Goal: Task Accomplishment & Management: Complete application form

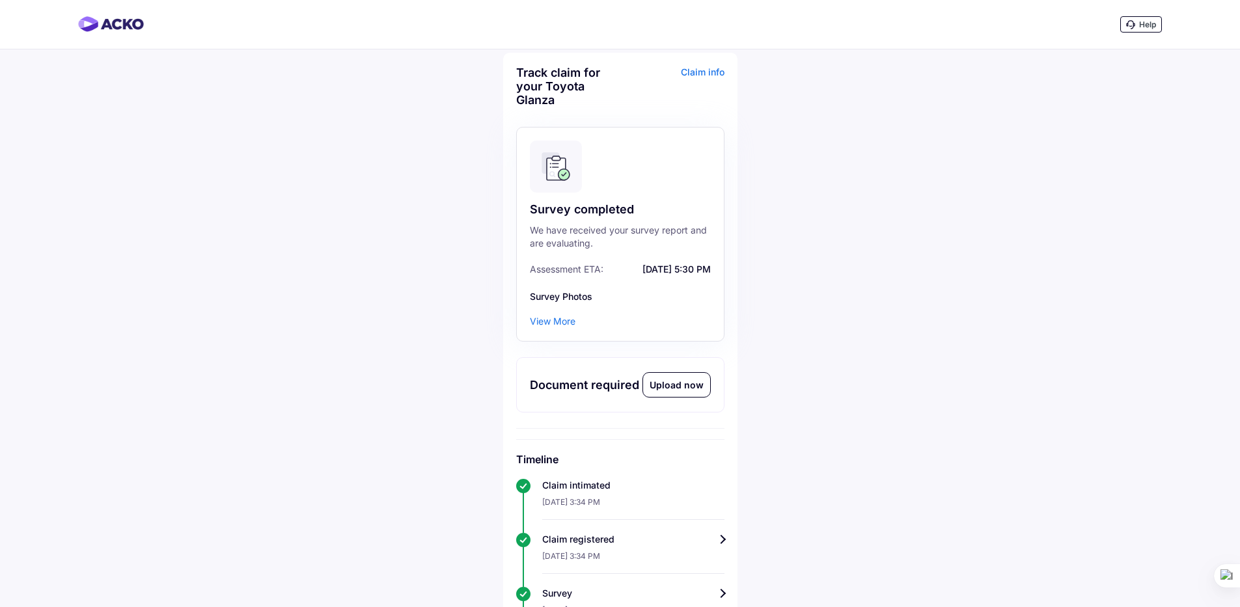
click at [692, 387] on div "Upload now" at bounding box center [676, 385] width 67 height 24
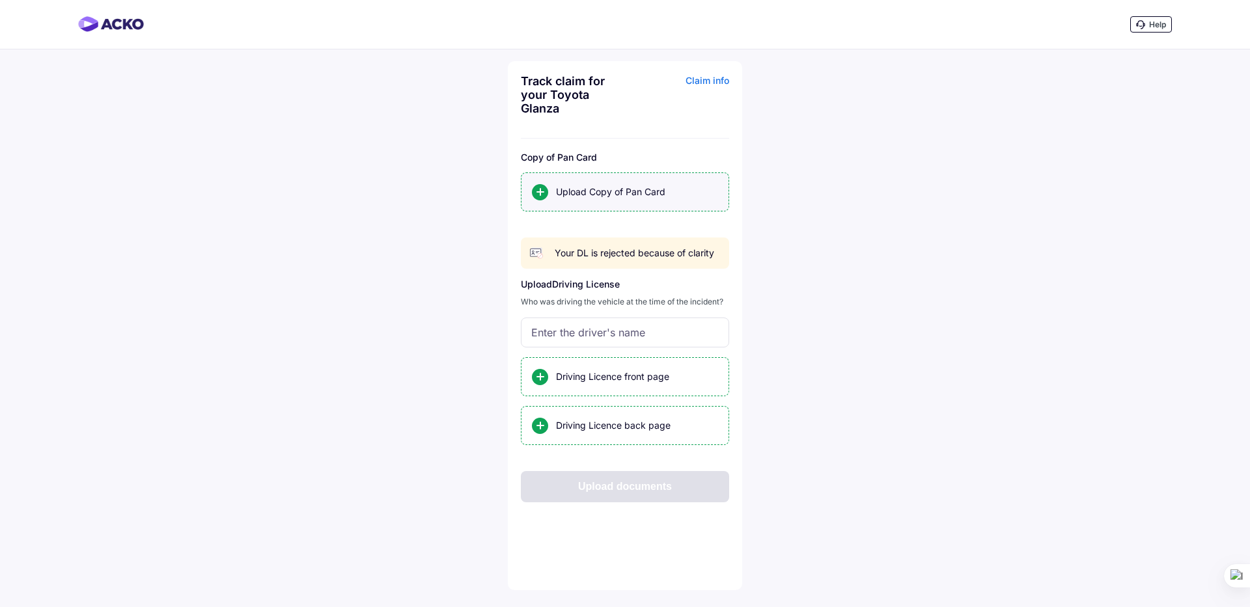
click at [628, 198] on div "Upload Copy of Pan Card" at bounding box center [637, 192] width 162 height 13
click at [0, 0] on input "Upload Copy of Pan Card" at bounding box center [0, 0] width 0 height 0
click at [639, 199] on div "Upload Copy of Pan Card" at bounding box center [625, 192] width 208 height 39
click at [0, 0] on input "Upload Copy of Pan Card" at bounding box center [0, 0] width 0 height 0
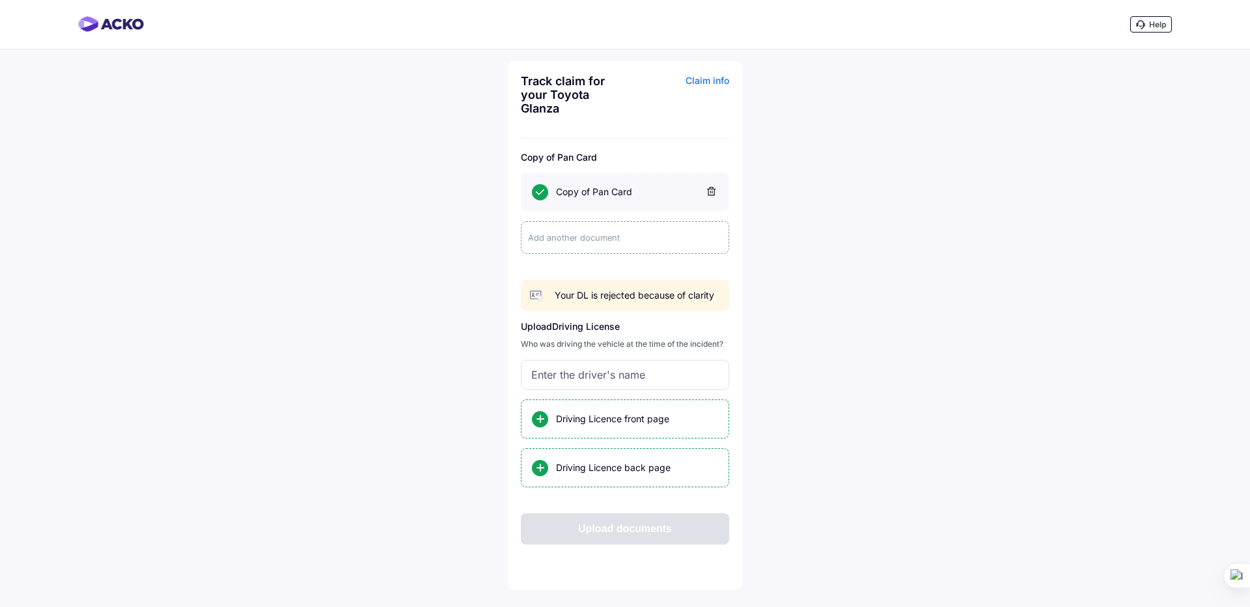
click at [601, 329] on p "Upload Driving License" at bounding box center [625, 326] width 208 height 11
click at [565, 237] on div "Add another document" at bounding box center [625, 237] width 208 height 33
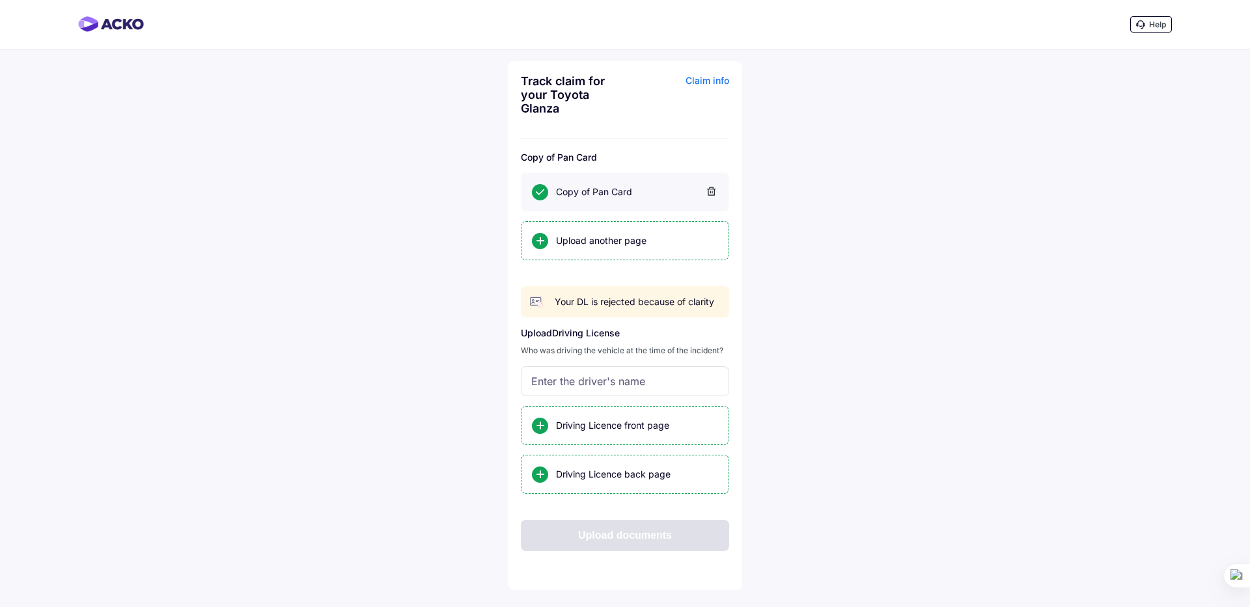
click at [856, 309] on div "Help Track claim for your Toyota Glanza Claim info Copy of Pan Card Copy of Pan…" at bounding box center [625, 303] width 1250 height 607
click at [889, 287] on div "Help Track claim for your Toyota Glanza Claim info Copy of Pan Card Copy of Pan…" at bounding box center [625, 303] width 1250 height 607
click at [611, 437] on div "Driving Licence front page" at bounding box center [625, 425] width 208 height 39
click at [0, 0] on input "Driving Licence front page" at bounding box center [0, 0] width 0 height 0
click at [659, 434] on div "Driving Licence front page" at bounding box center [625, 425] width 208 height 39
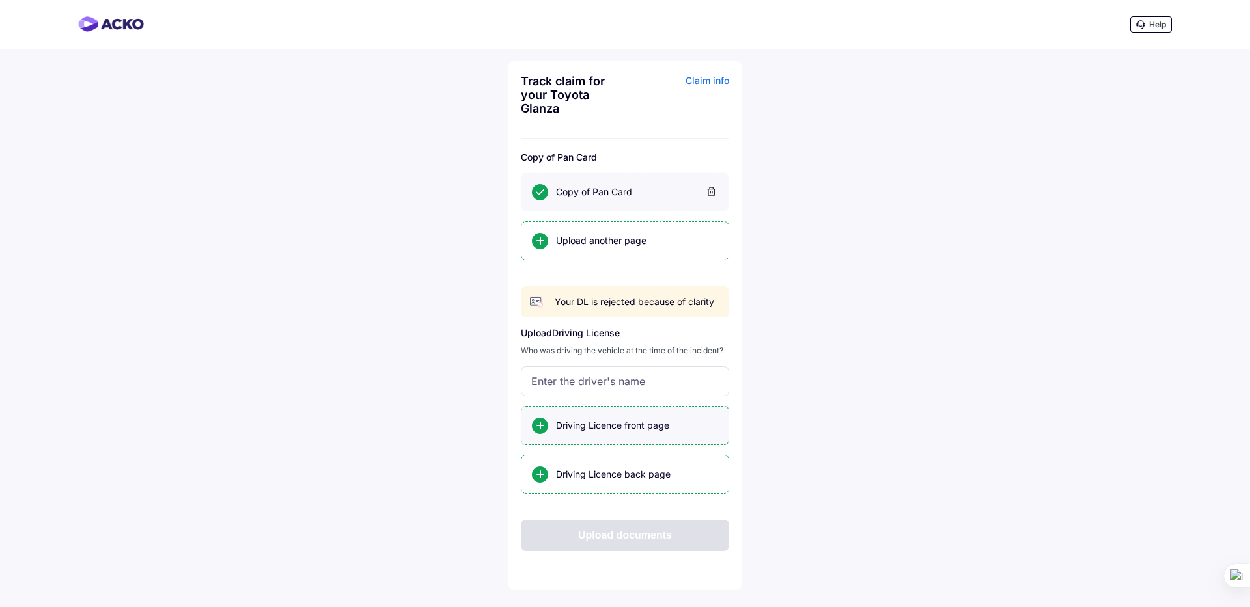
click at [0, 0] on input "Driving Licence front page" at bounding box center [0, 0] width 0 height 0
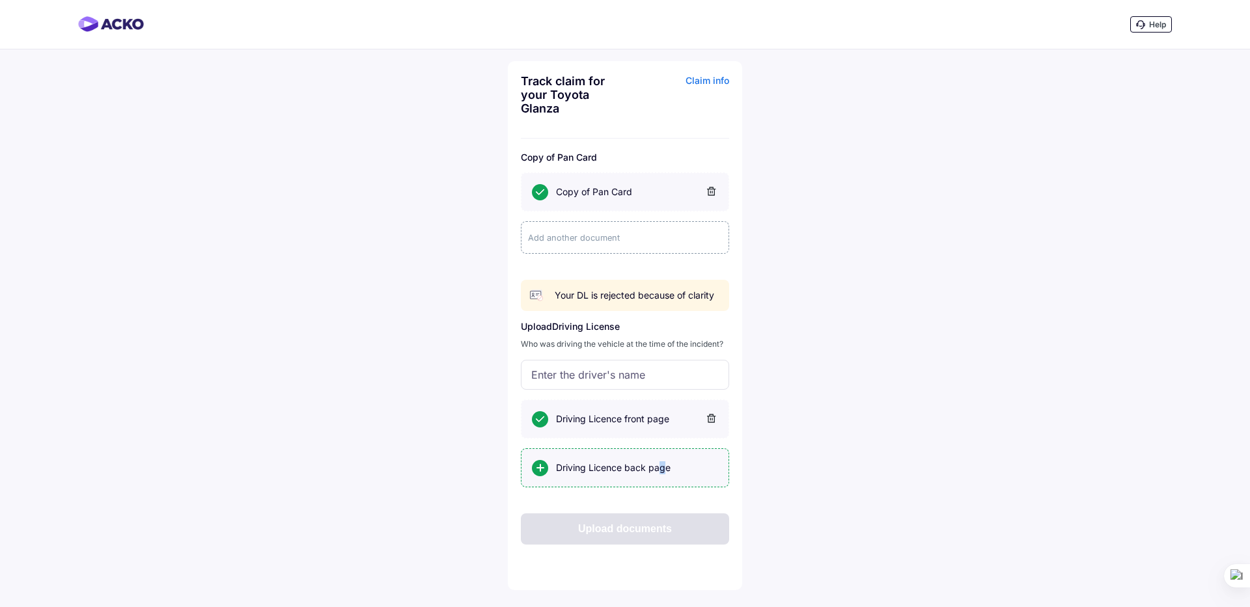
click at [662, 469] on div "Driving Licence back page" at bounding box center [637, 468] width 162 height 13
drag, startPoint x: 662, startPoint y: 469, endPoint x: 562, endPoint y: 465, distance: 99.7
click at [562, 465] on div "Driving Licence back page" at bounding box center [637, 468] width 162 height 13
click at [0, 0] on input "Driving Licence back page" at bounding box center [0, 0] width 0 height 0
click at [814, 523] on div "Help Track claim for your Toyota Glanza Claim info Copy of Pan Card Copy of Pan…" at bounding box center [625, 303] width 1250 height 607
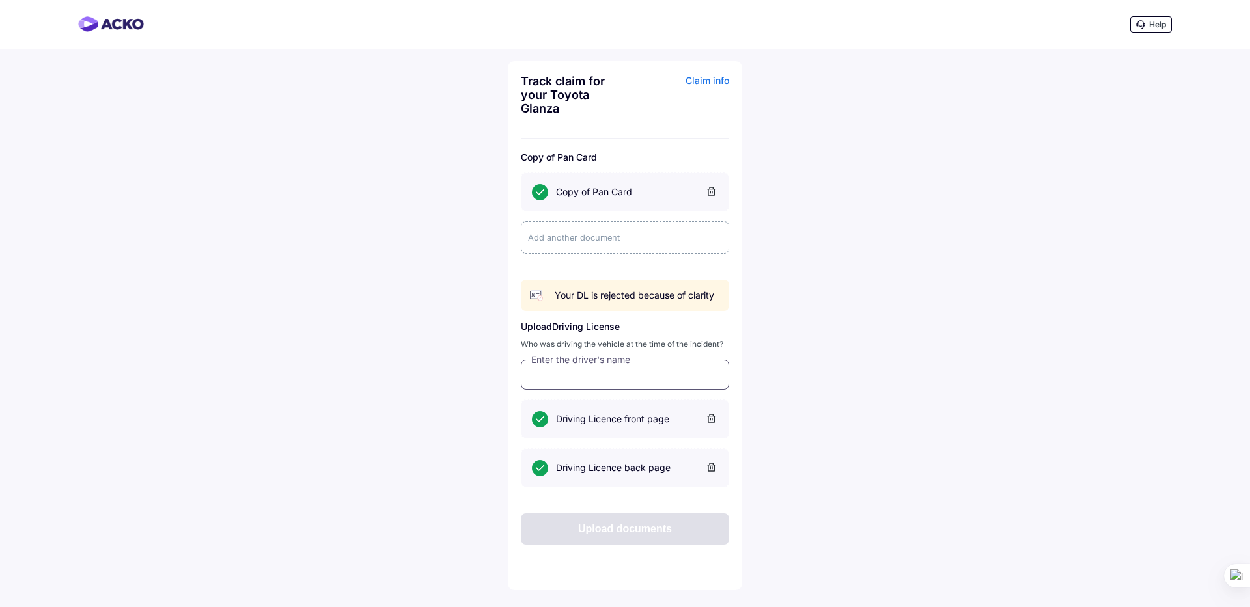
click at [635, 380] on input "text" at bounding box center [625, 375] width 208 height 30
type input "*"
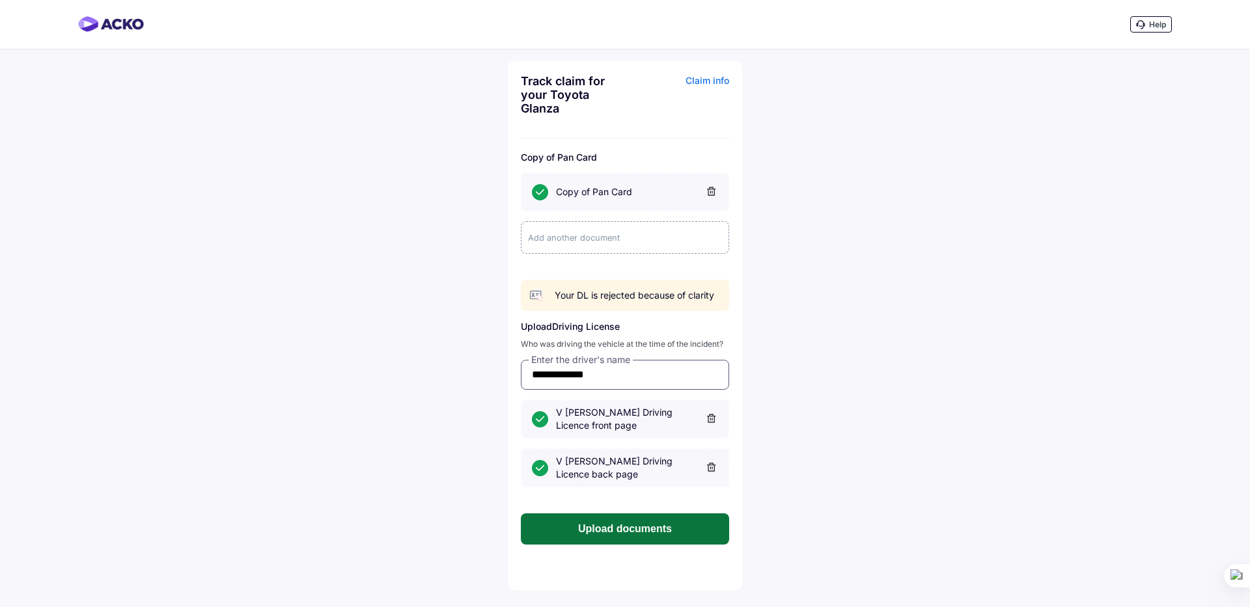
type input "**********"
click at [661, 527] on button "Upload documents" at bounding box center [625, 529] width 208 height 31
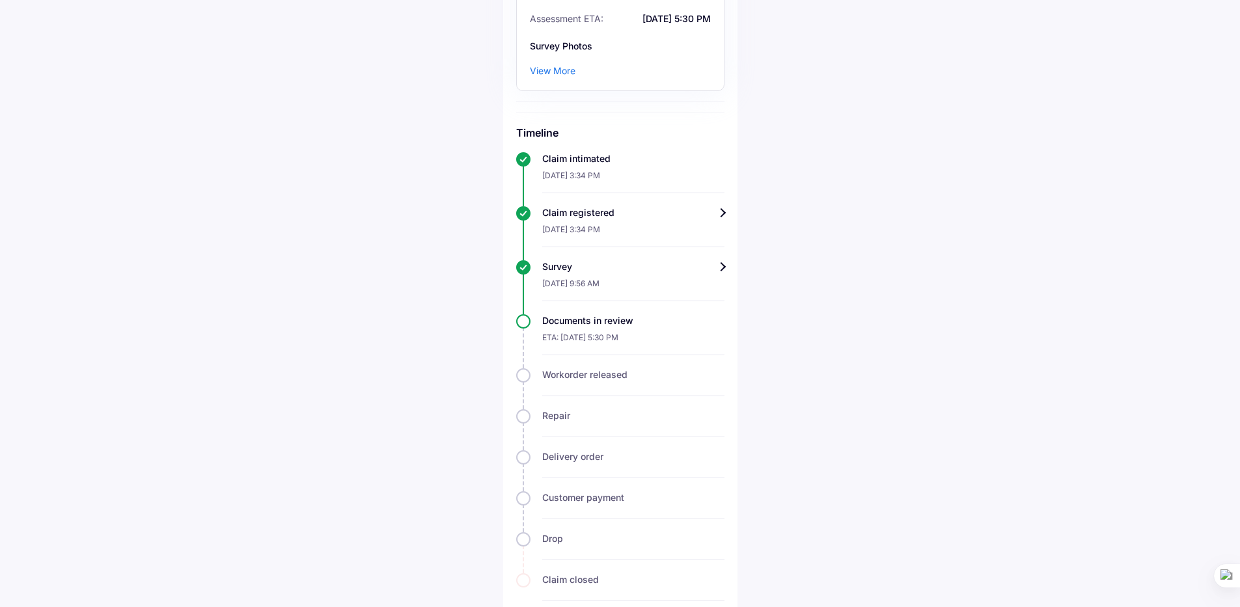
scroll to position [271, 0]
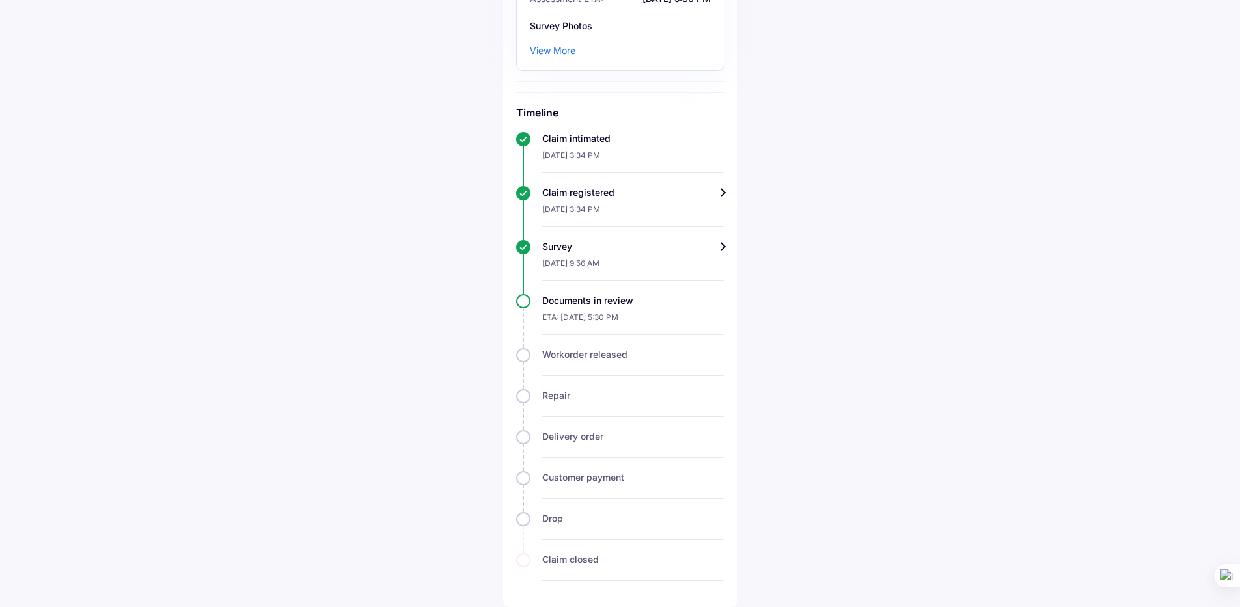
click at [1004, 118] on div "Help Track claim for your Toyota Glanza Claim info Survey completed We have rec…" at bounding box center [620, 168] width 1240 height 878
